Goal: Task Accomplishment & Management: Use online tool/utility

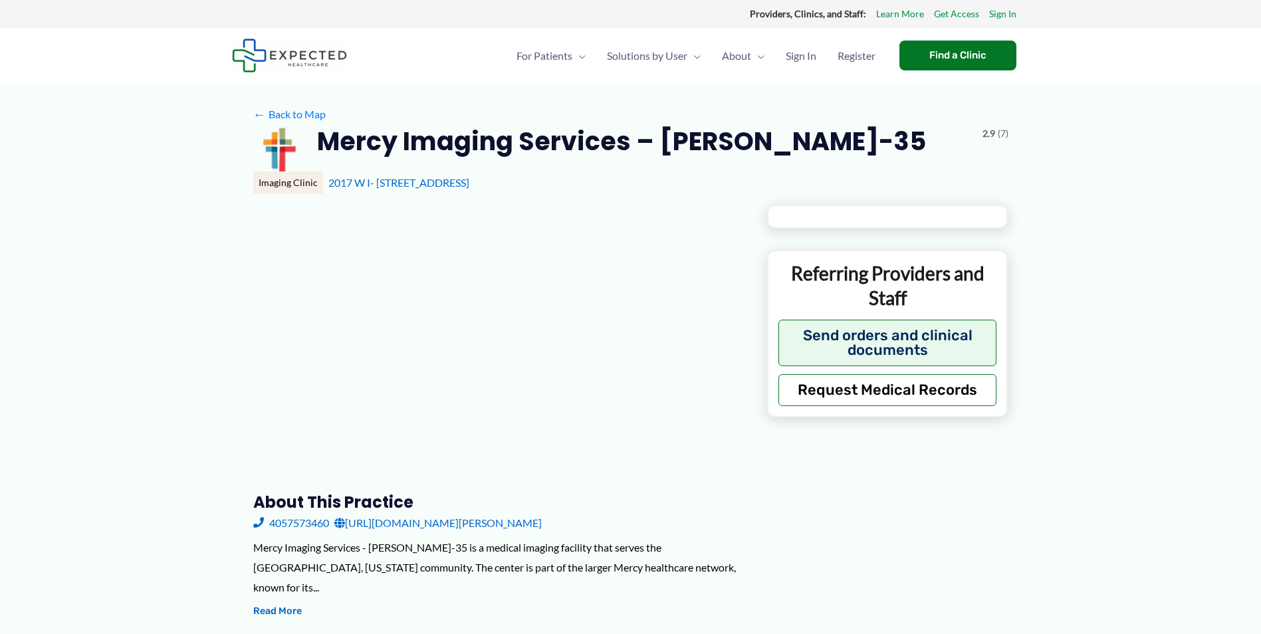
type input "**********"
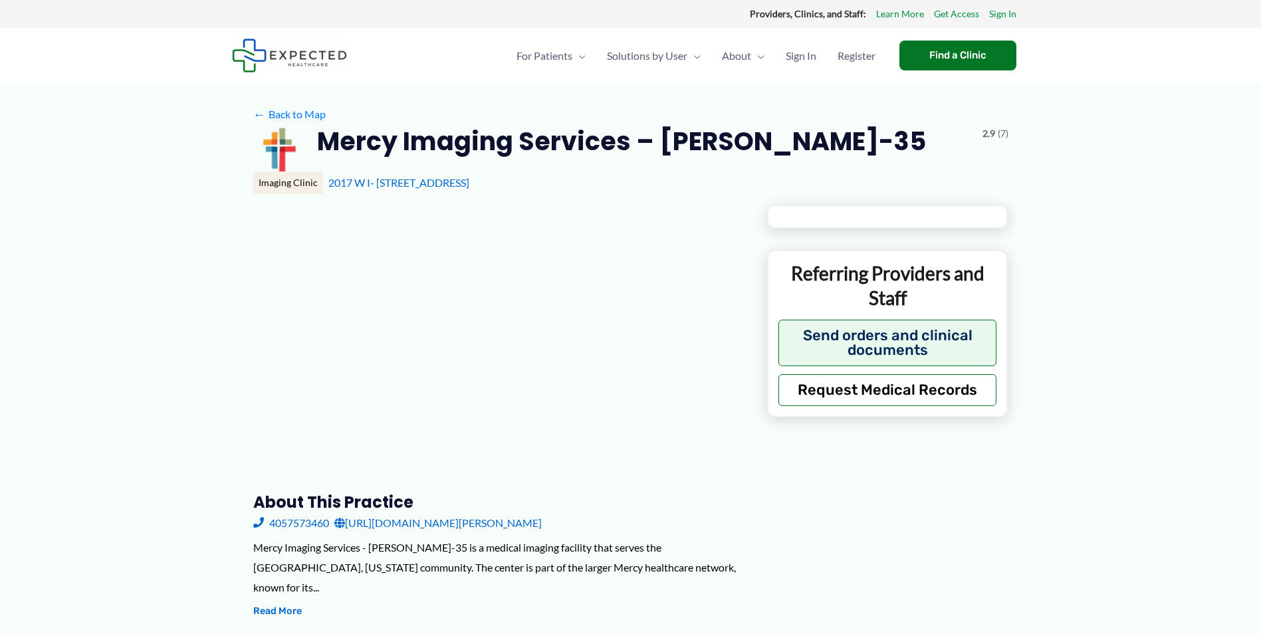
type input "**********"
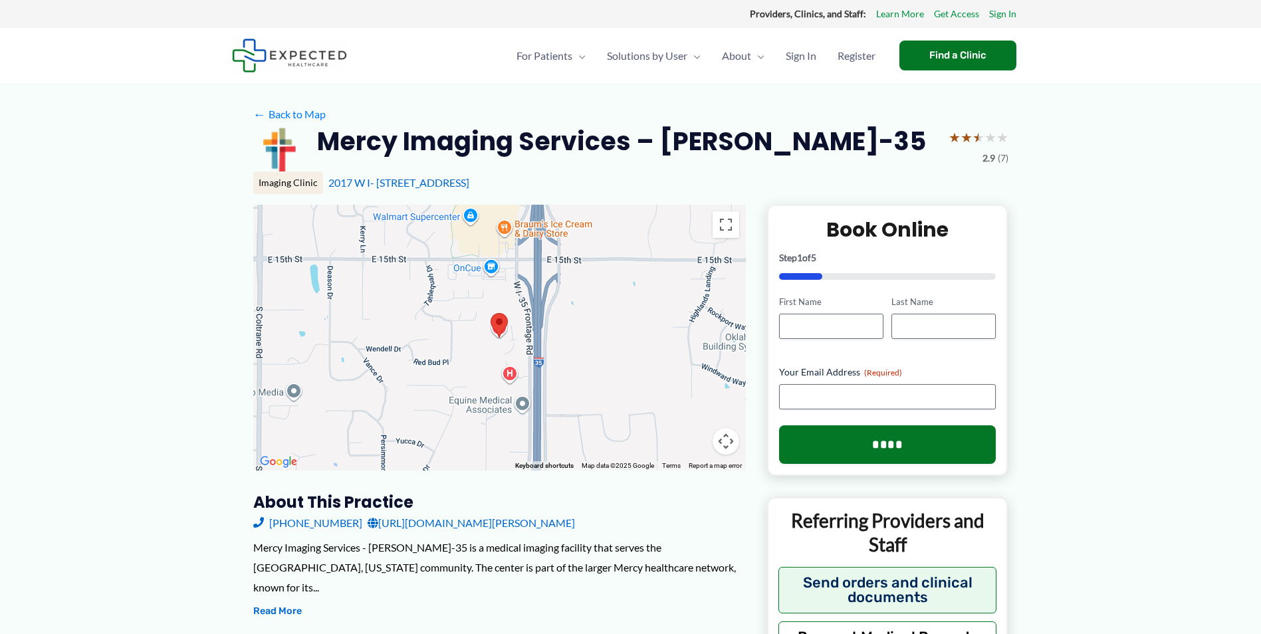
click at [548, 128] on span "Medical Records Navigator" at bounding box center [578, 131] width 124 height 13
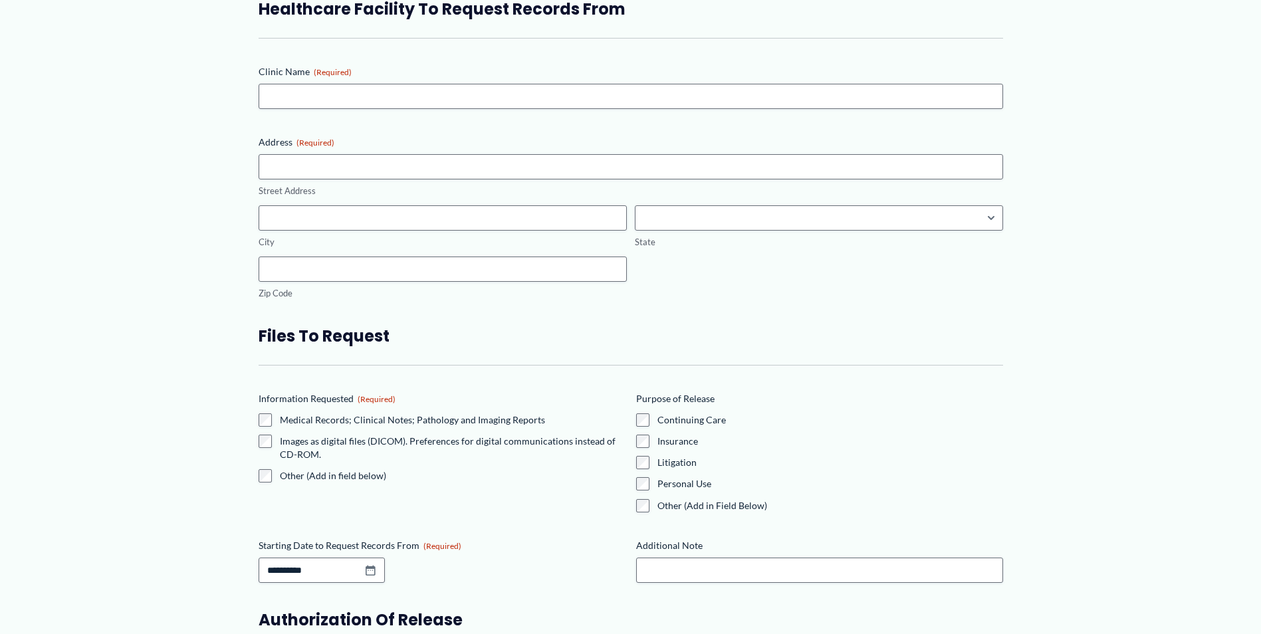
scroll to position [1329, 0]
